Goal: Information Seeking & Learning: Learn about a topic

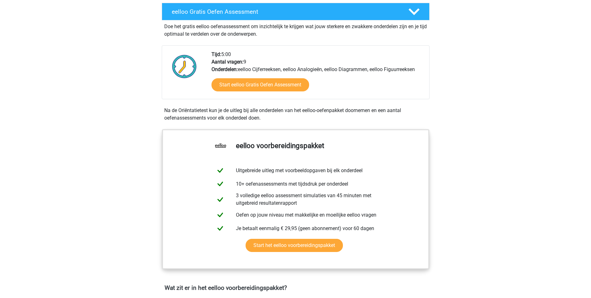
scroll to position [114, 0]
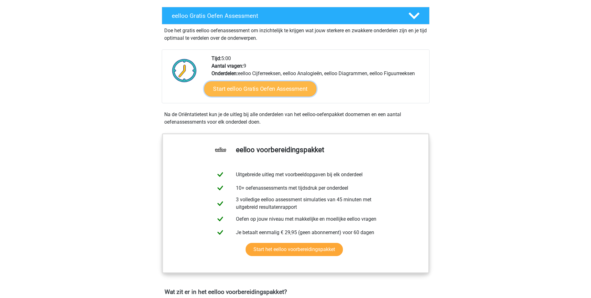
click at [248, 84] on link "Start eelloo Gratis Oefen Assessment" at bounding box center [260, 88] width 112 height 15
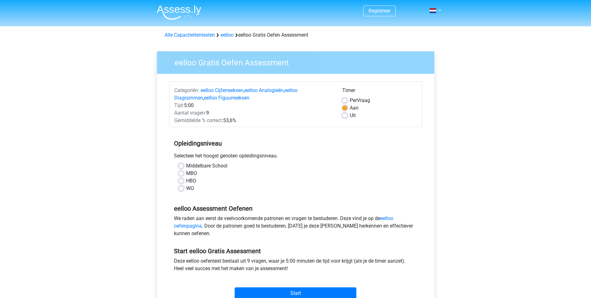
click at [186, 188] on label "WO" at bounding box center [190, 188] width 8 height 8
click at [182, 188] on input "WO" at bounding box center [181, 187] width 5 height 6
radio input "true"
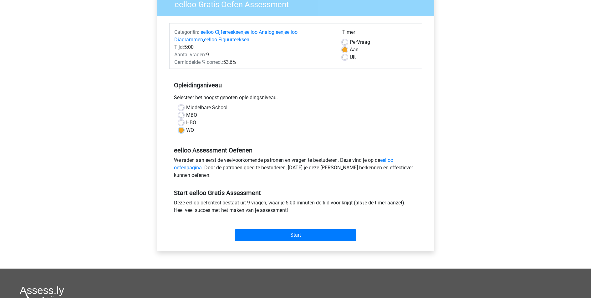
scroll to position [62, 0]
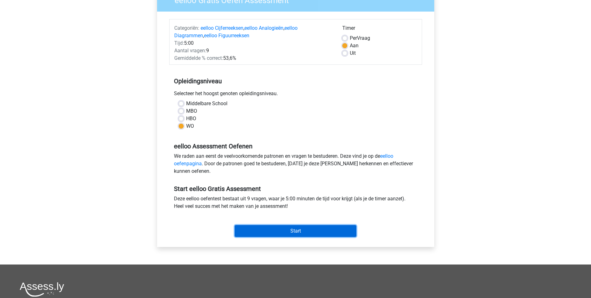
click at [299, 235] on input "Start" at bounding box center [296, 231] width 122 height 12
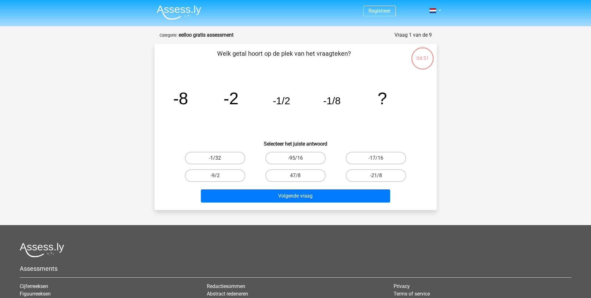
click at [235, 158] on label "-1/32" at bounding box center [215, 158] width 60 height 13
click at [219, 158] on input "-1/32" at bounding box center [217, 160] width 4 height 4
radio input "true"
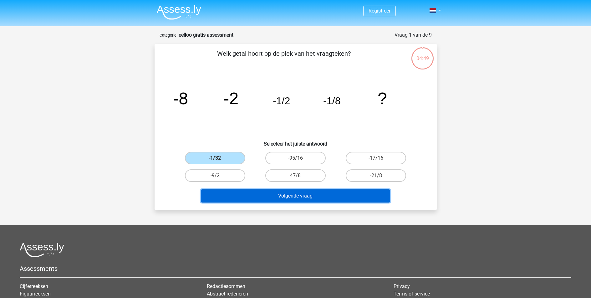
click at [308, 198] on button "Volgende vraag" at bounding box center [295, 195] width 189 height 13
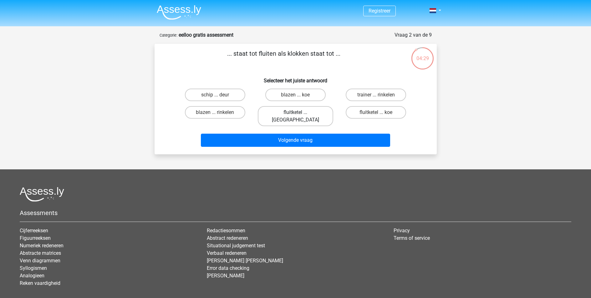
click at [313, 114] on label "fluitketel ... luiden" at bounding box center [295, 116] width 75 height 20
click at [299, 114] on input "fluitketel ... luiden" at bounding box center [297, 114] width 4 height 4
radio input "true"
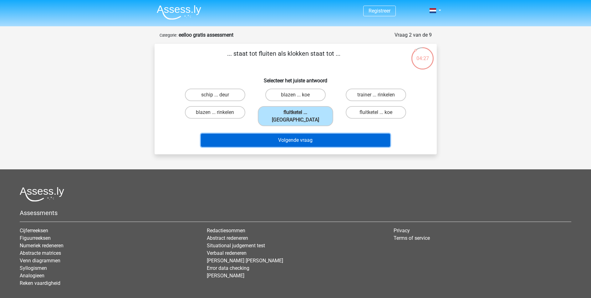
click at [314, 134] on button "Volgende vraag" at bounding box center [295, 140] width 189 height 13
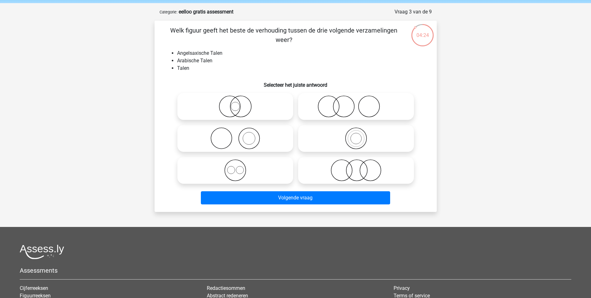
scroll to position [19, 0]
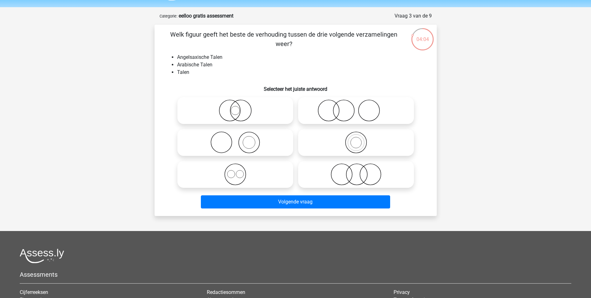
click at [257, 171] on icon at bounding box center [235, 174] width 111 height 22
click at [239, 171] on input "radio" at bounding box center [237, 169] width 4 height 4
radio input "true"
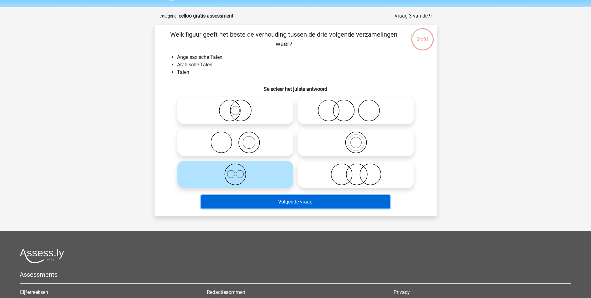
click at [306, 201] on button "Volgende vraag" at bounding box center [295, 201] width 189 height 13
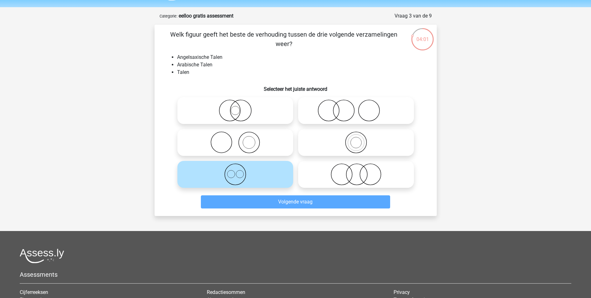
scroll to position [31, 0]
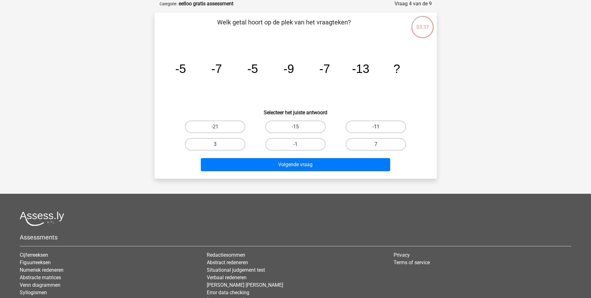
click at [372, 131] on label "-11" at bounding box center [376, 126] width 60 height 13
click at [376, 131] on input "-11" at bounding box center [378, 129] width 4 height 4
radio input "true"
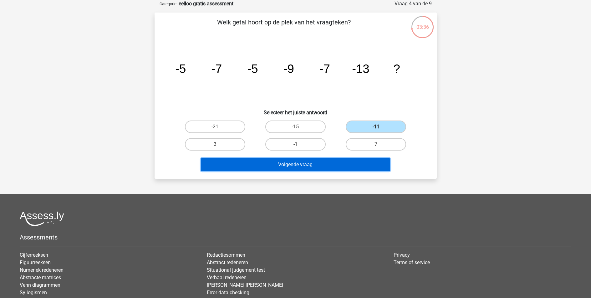
click at [335, 164] on button "Volgende vraag" at bounding box center [295, 164] width 189 height 13
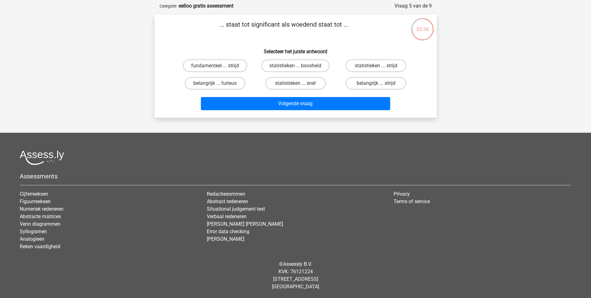
scroll to position [29, 0]
click at [288, 64] on label "statistieken ... boosheid" at bounding box center [295, 65] width 68 height 13
click at [295, 66] on input "statistieken ... boosheid" at bounding box center [297, 68] width 4 height 4
radio input "true"
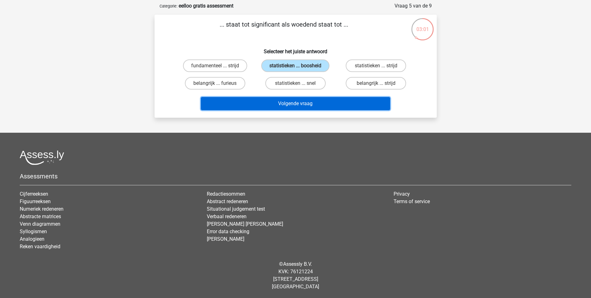
click at [286, 100] on button "Volgende vraag" at bounding box center [295, 103] width 189 height 13
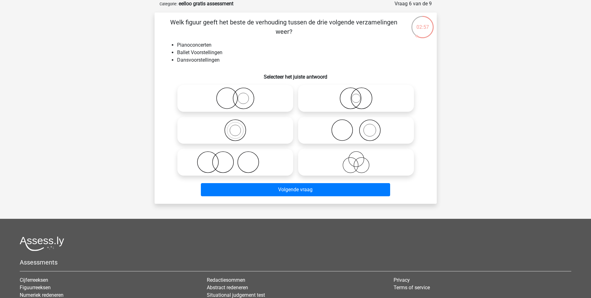
scroll to position [15, 0]
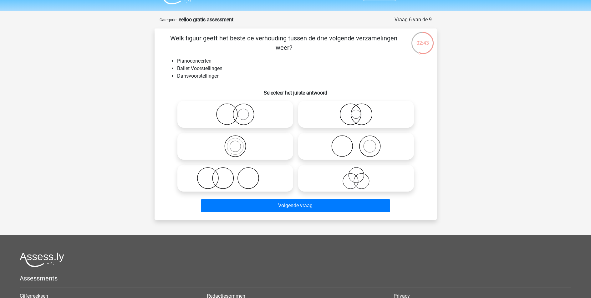
click at [233, 178] on icon at bounding box center [235, 178] width 111 height 22
click at [235, 175] on input "radio" at bounding box center [237, 173] width 4 height 4
radio input "true"
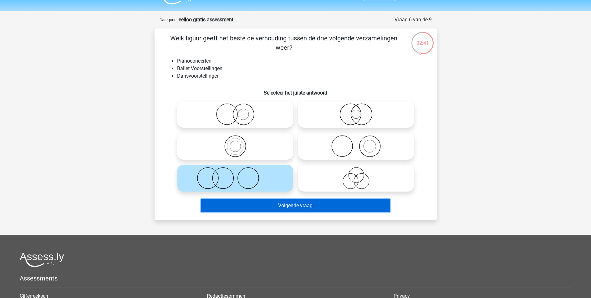
click at [265, 204] on button "Volgende vraag" at bounding box center [295, 205] width 189 height 13
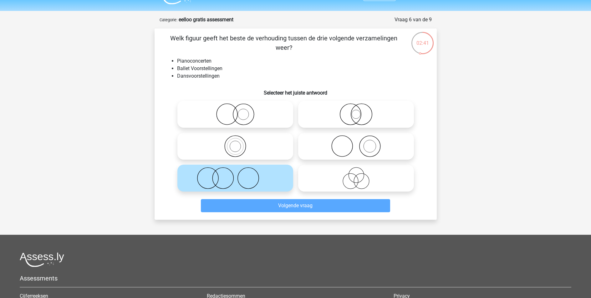
scroll to position [31, 0]
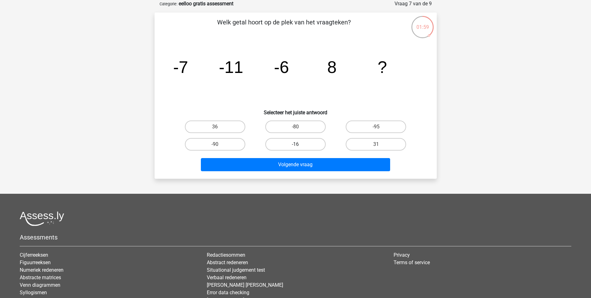
click at [302, 146] on label "-16" at bounding box center [295, 144] width 60 height 13
click at [299, 146] on input "-16" at bounding box center [297, 146] width 4 height 4
radio input "true"
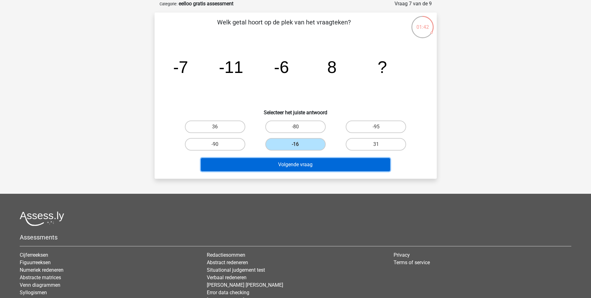
drag, startPoint x: 311, startPoint y: 164, endPoint x: 350, endPoint y: 91, distance: 82.2
click at [350, 91] on div "Welk getal hoort op de plek van het vraagteken? image/svg+xml -7 -11 -6 8 ? Sel…" at bounding box center [295, 96] width 277 height 156
click at [300, 161] on button "Volgende vraag" at bounding box center [295, 164] width 189 height 13
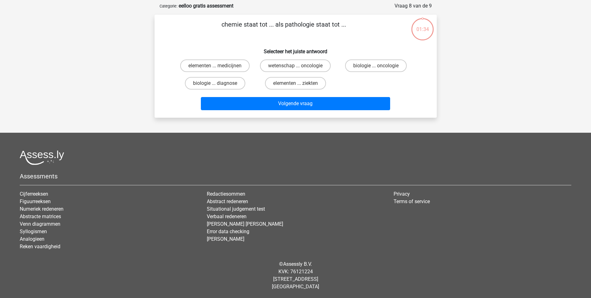
scroll to position [29, 0]
click at [283, 82] on label "elementen ... ziekten" at bounding box center [295, 83] width 61 height 13
click at [295, 83] on input "elementen ... ziekten" at bounding box center [297, 85] width 4 height 4
radio input "true"
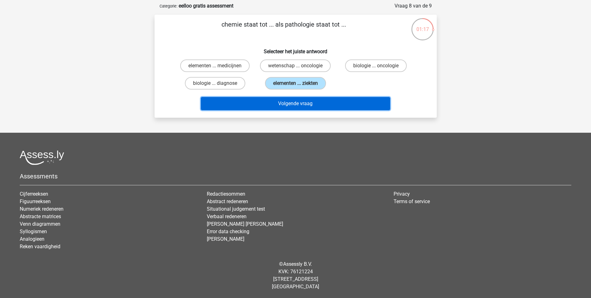
click at [296, 106] on button "Volgende vraag" at bounding box center [295, 103] width 189 height 13
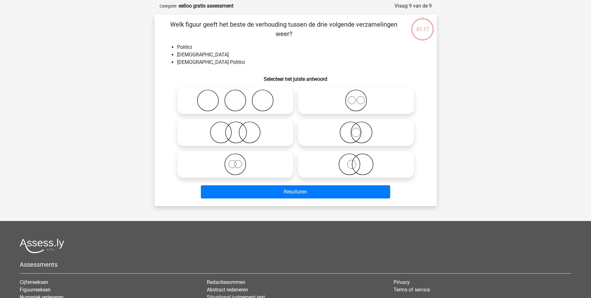
scroll to position [31, 0]
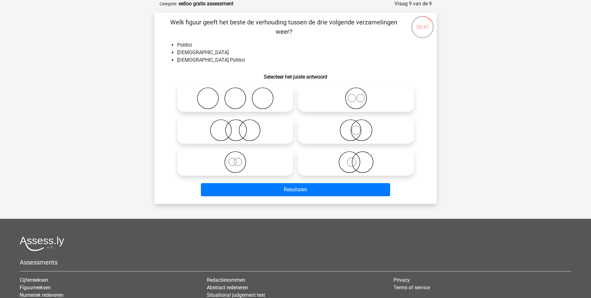
click at [337, 96] on icon at bounding box center [355, 98] width 111 height 22
click at [356, 95] on input "radio" at bounding box center [358, 93] width 4 height 4
radio input "true"
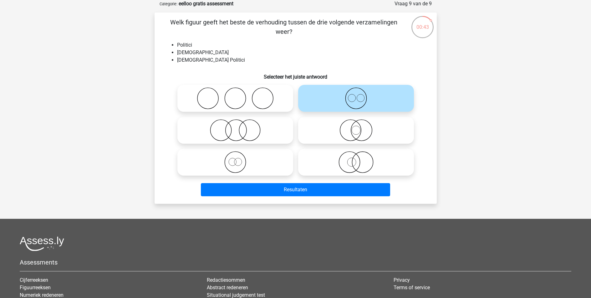
click at [343, 129] on icon at bounding box center [355, 130] width 111 height 22
click at [356, 127] on input "radio" at bounding box center [358, 125] width 4 height 4
radio input "true"
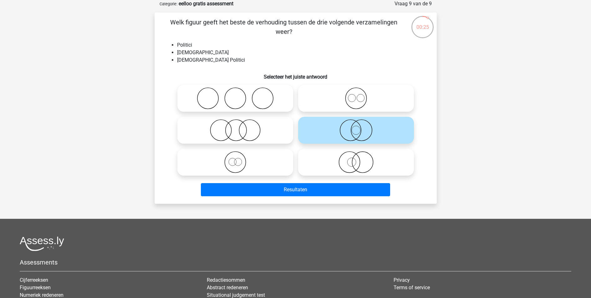
click at [226, 163] on icon at bounding box center [235, 162] width 111 height 22
click at [235, 159] on input "radio" at bounding box center [237, 157] width 4 height 4
radio input "true"
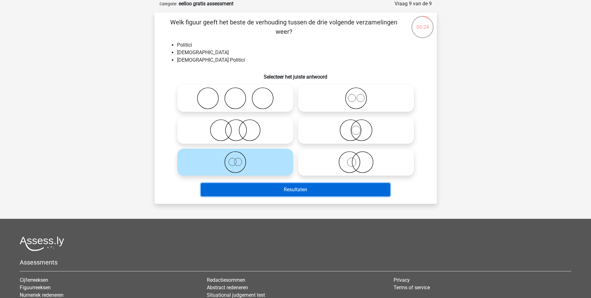
click at [316, 188] on button "Resultaten" at bounding box center [295, 189] width 189 height 13
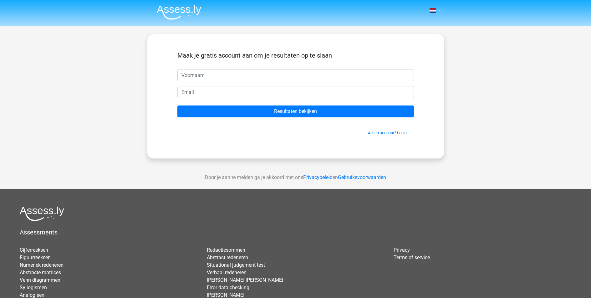
click at [265, 77] on input "text" at bounding box center [295, 75] width 236 height 12
type input "Daan"
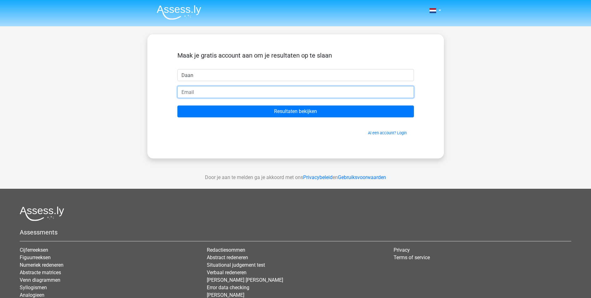
click at [207, 94] on input "email" at bounding box center [295, 92] width 236 height 12
type input "daanmichel20@gmail.com"
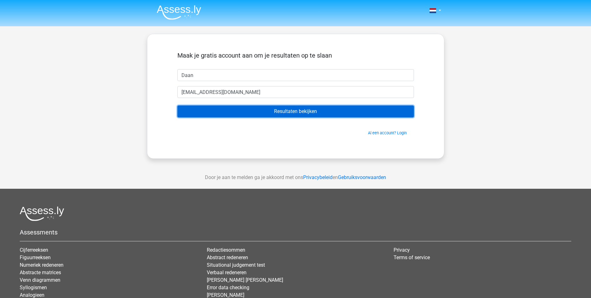
click at [246, 112] on input "Resultaten bekijken" at bounding box center [295, 111] width 236 height 12
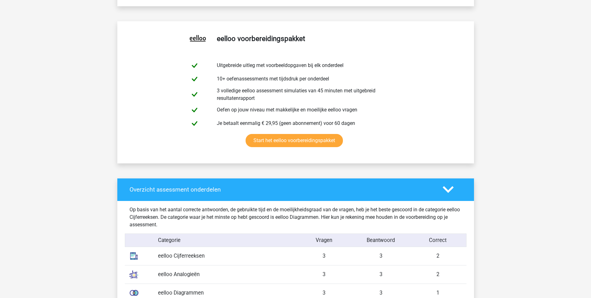
scroll to position [435, 0]
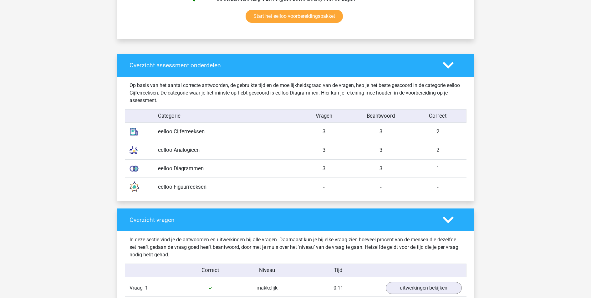
click at [194, 131] on div "eelloo Cijferreeksen" at bounding box center [224, 132] width 142 height 8
click at [135, 135] on img at bounding box center [134, 132] width 16 height 16
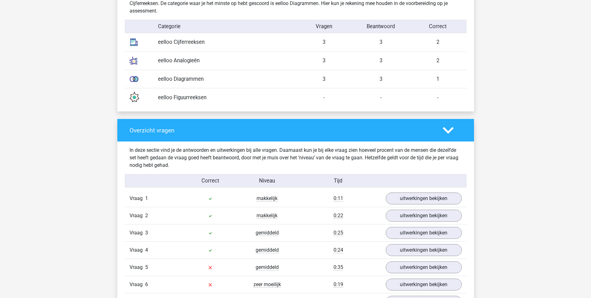
scroll to position [586, 0]
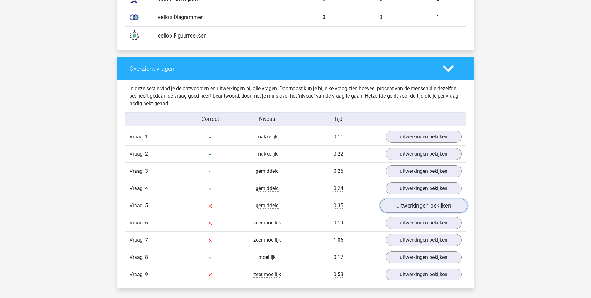
click at [426, 204] on link "uitwerkingen bekijken" at bounding box center [423, 206] width 87 height 14
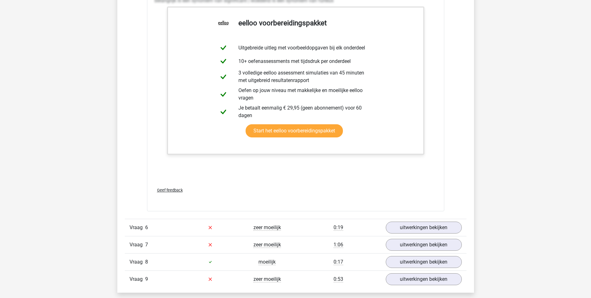
scroll to position [920, 0]
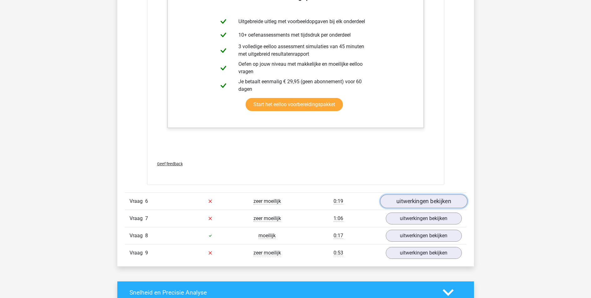
click at [405, 203] on link "uitwerkingen bekijken" at bounding box center [423, 201] width 87 height 14
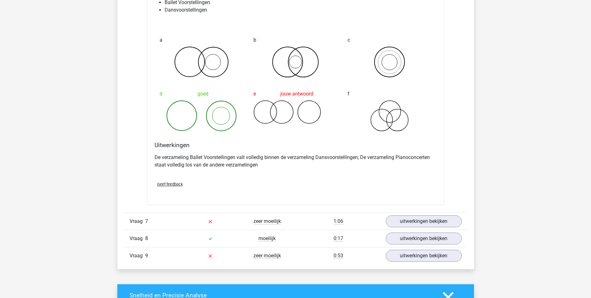
scroll to position [1160, 0]
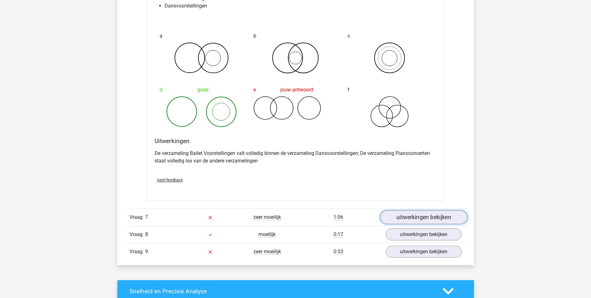
click at [413, 220] on link "uitwerkingen bekijken" at bounding box center [423, 217] width 87 height 14
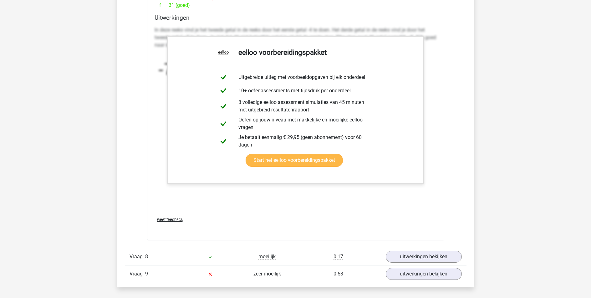
scroll to position [1575, 0]
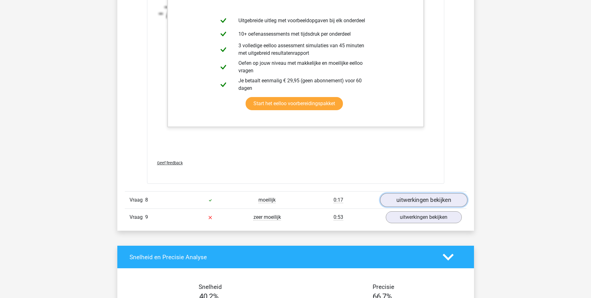
click at [406, 200] on link "uitwerkingen bekijken" at bounding box center [423, 200] width 87 height 14
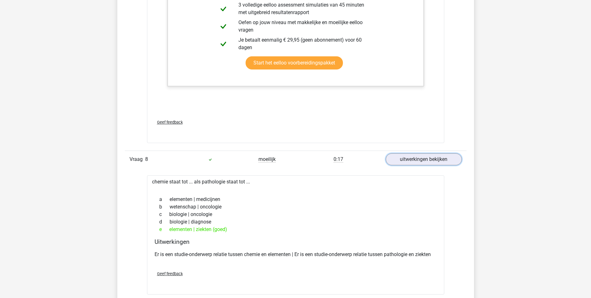
scroll to position [1679, 0]
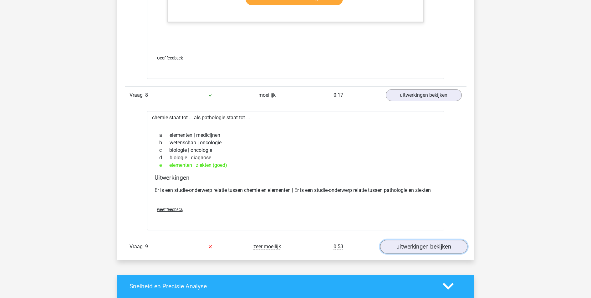
click at [418, 246] on link "uitwerkingen bekijken" at bounding box center [423, 247] width 87 height 14
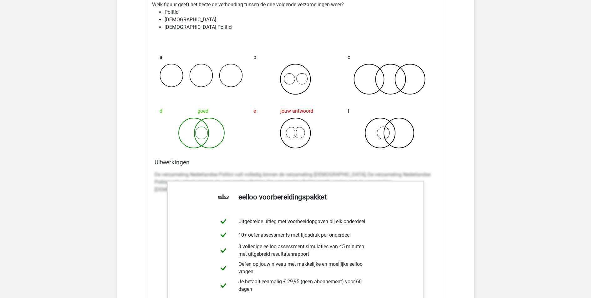
scroll to position [1856, 0]
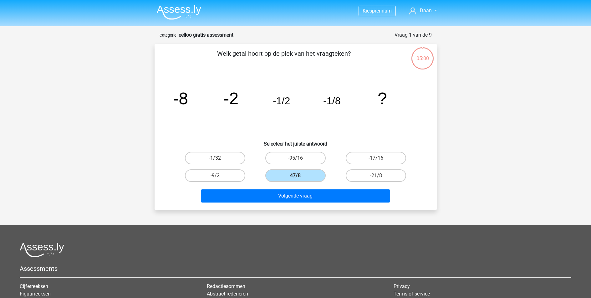
scroll to position [31, 0]
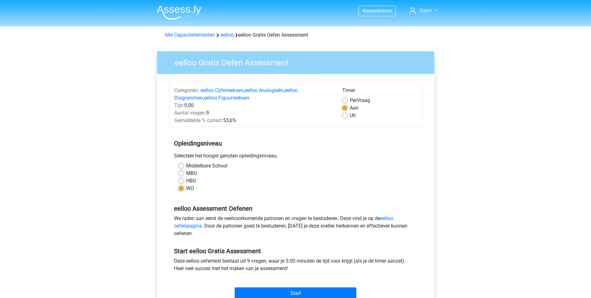
scroll to position [62, 0]
